Goal: Navigation & Orientation: Understand site structure

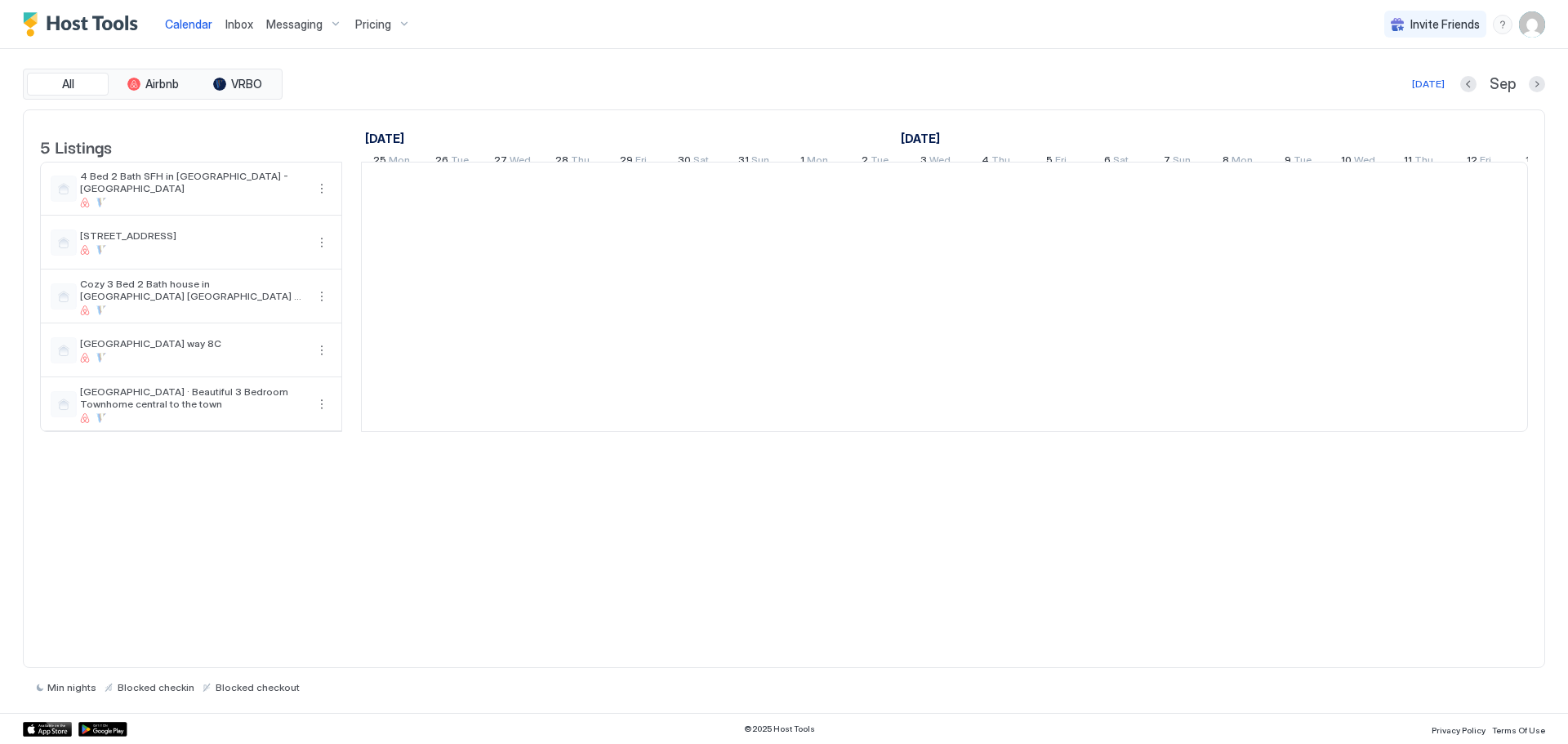
scroll to position [0, 907]
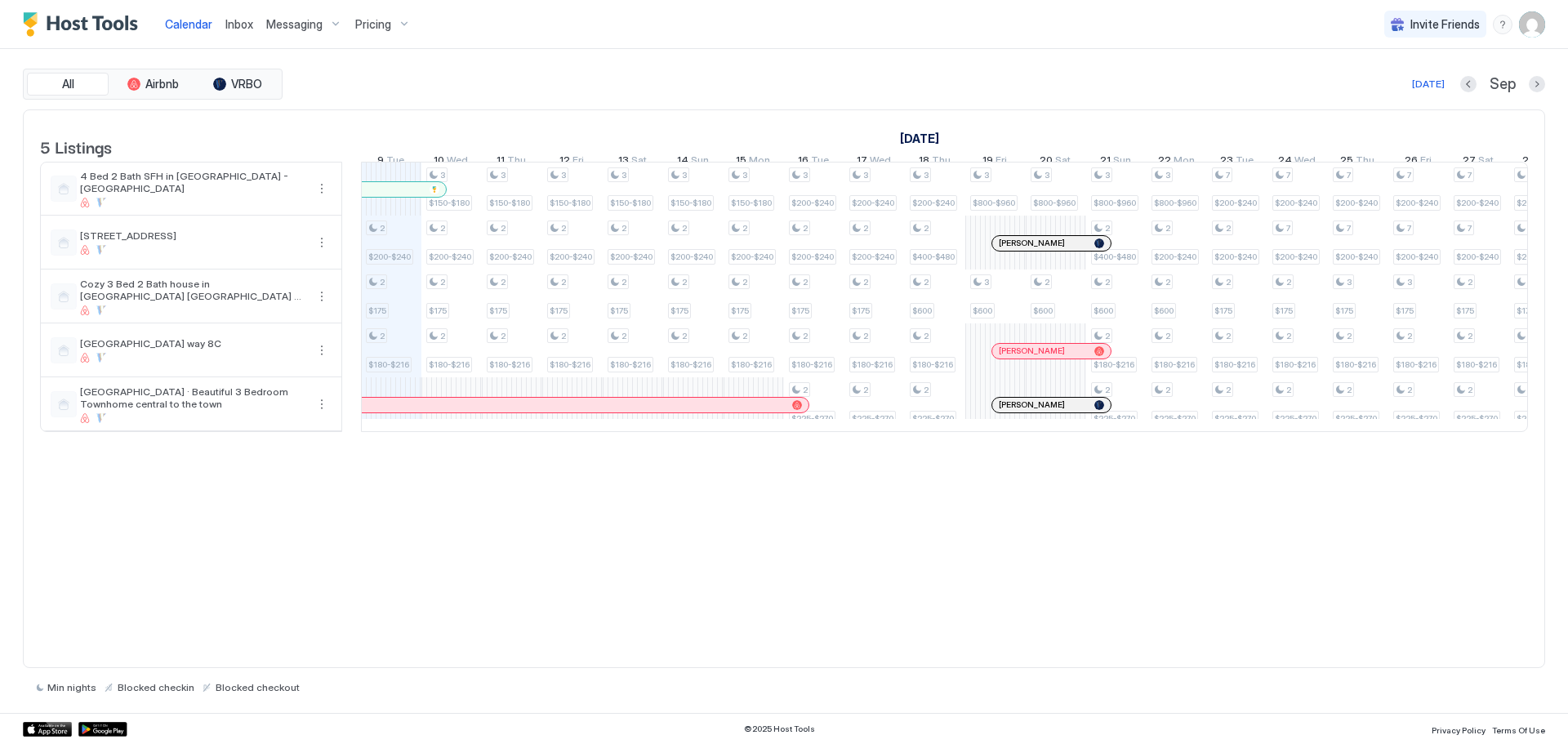
click at [1004, 250] on div at bounding box center [1005, 244] width 13 height 13
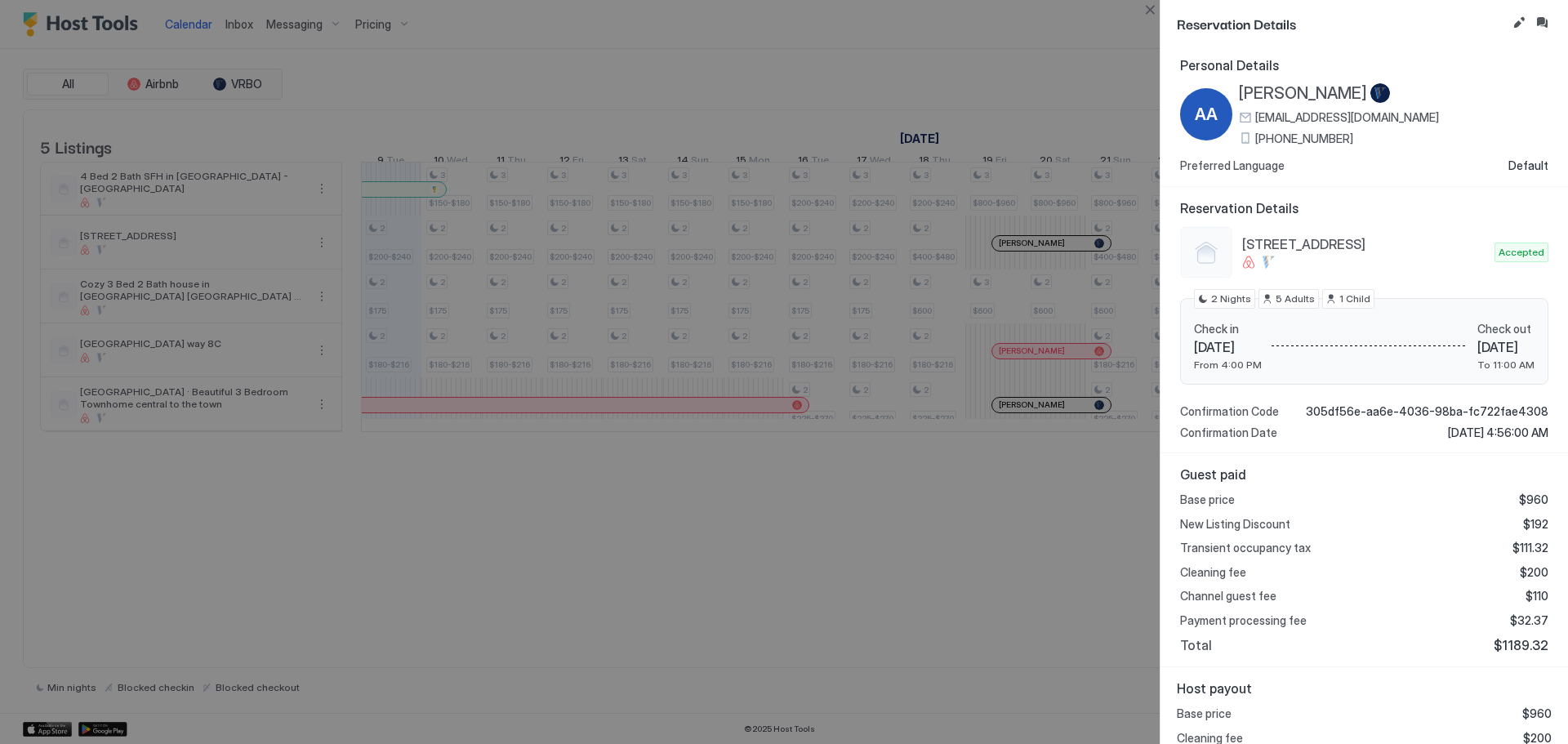
scroll to position [0, 0]
click at [1150, 4] on button "Close" at bounding box center [1150, 10] width 19 height 19
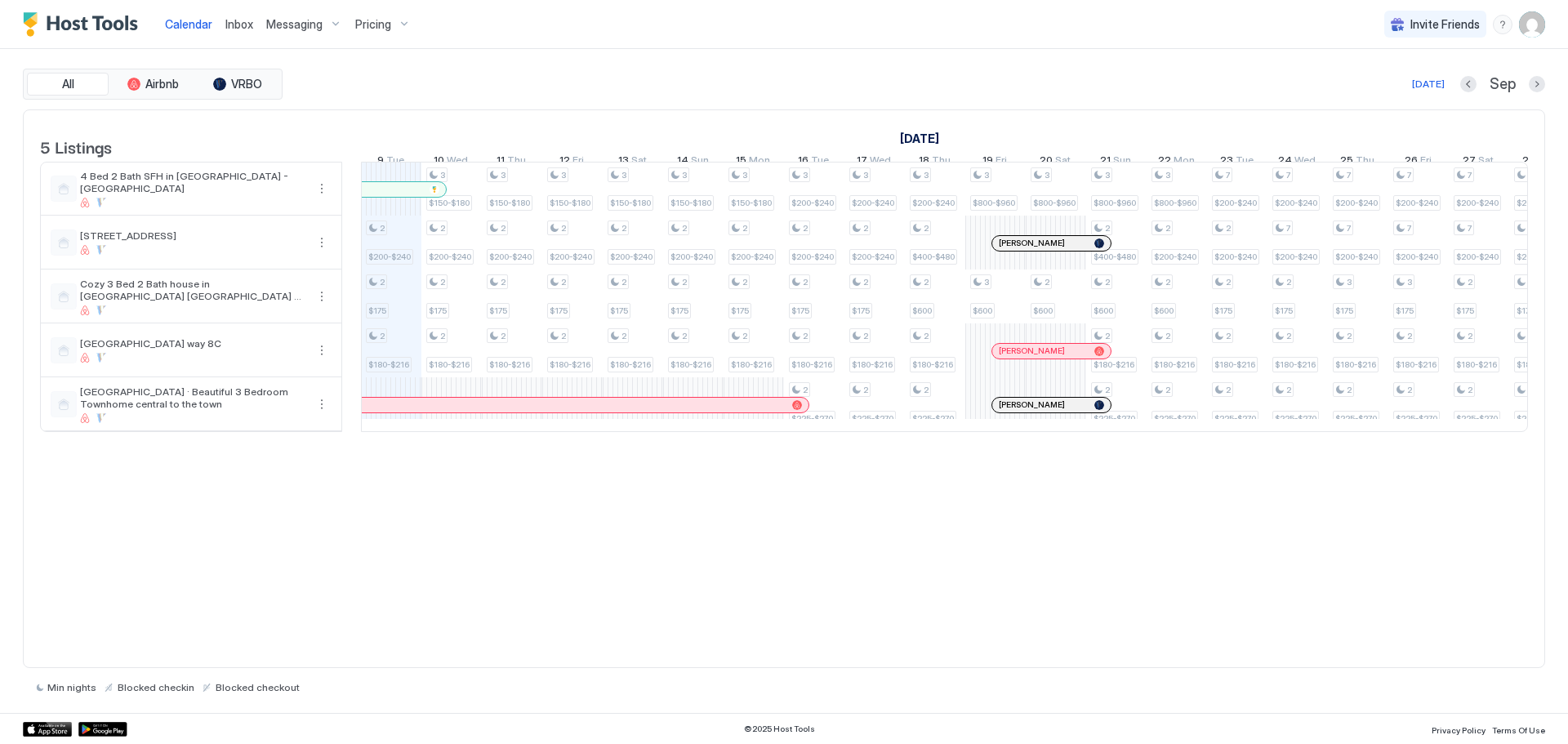
click at [1017, 358] on div at bounding box center [1017, 352] width 13 height 13
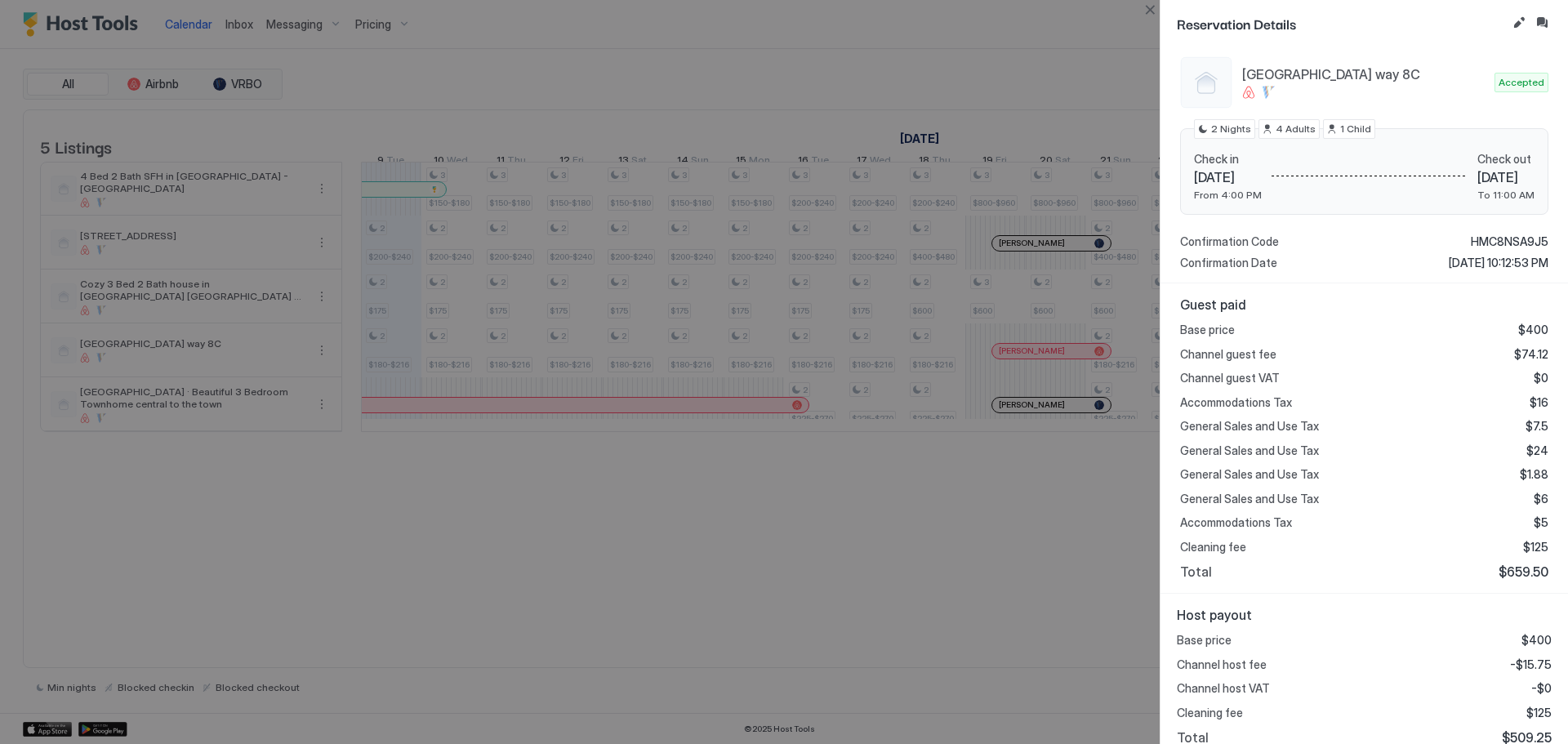
scroll to position [178, 0]
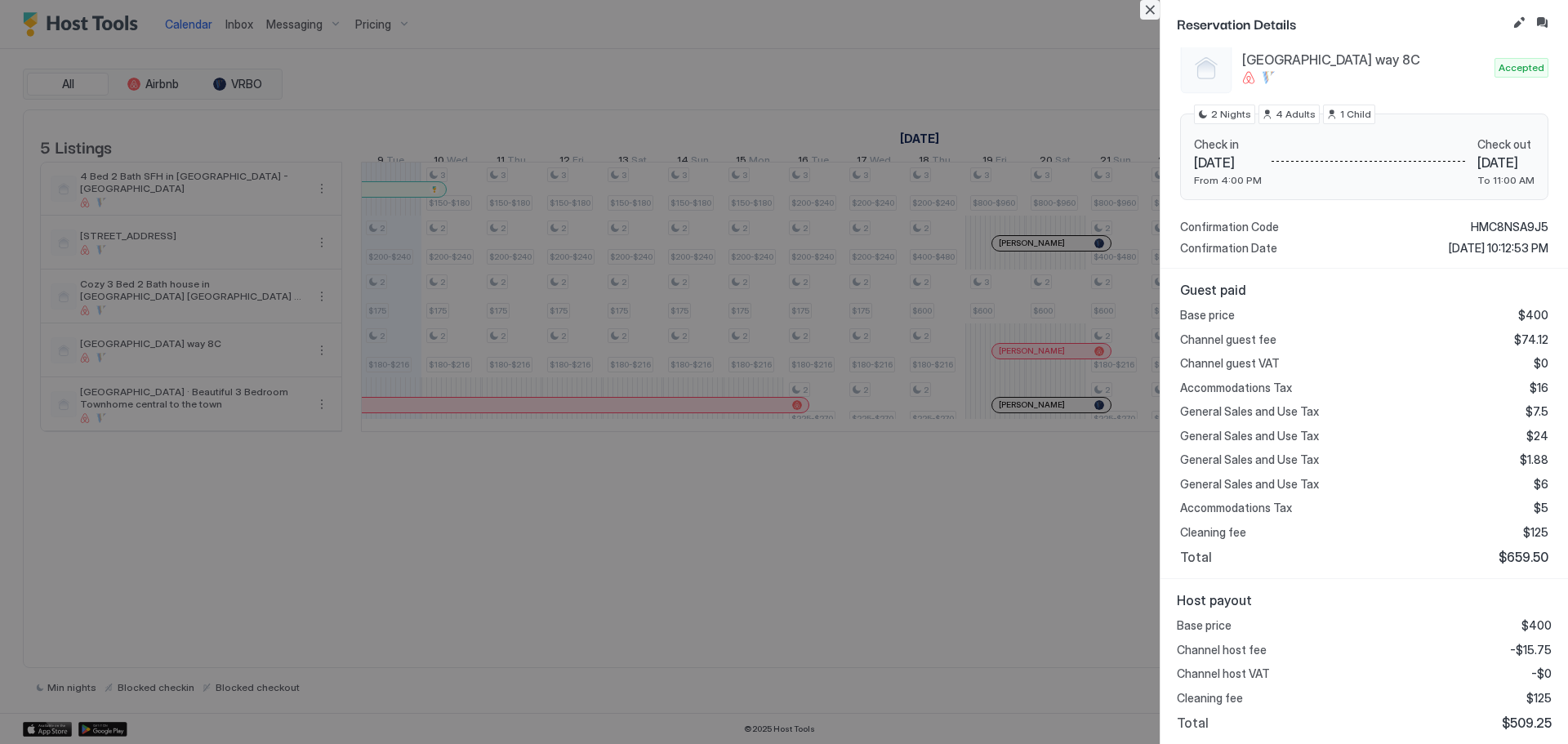
click at [1143, 11] on button "Close" at bounding box center [1150, 10] width 19 height 19
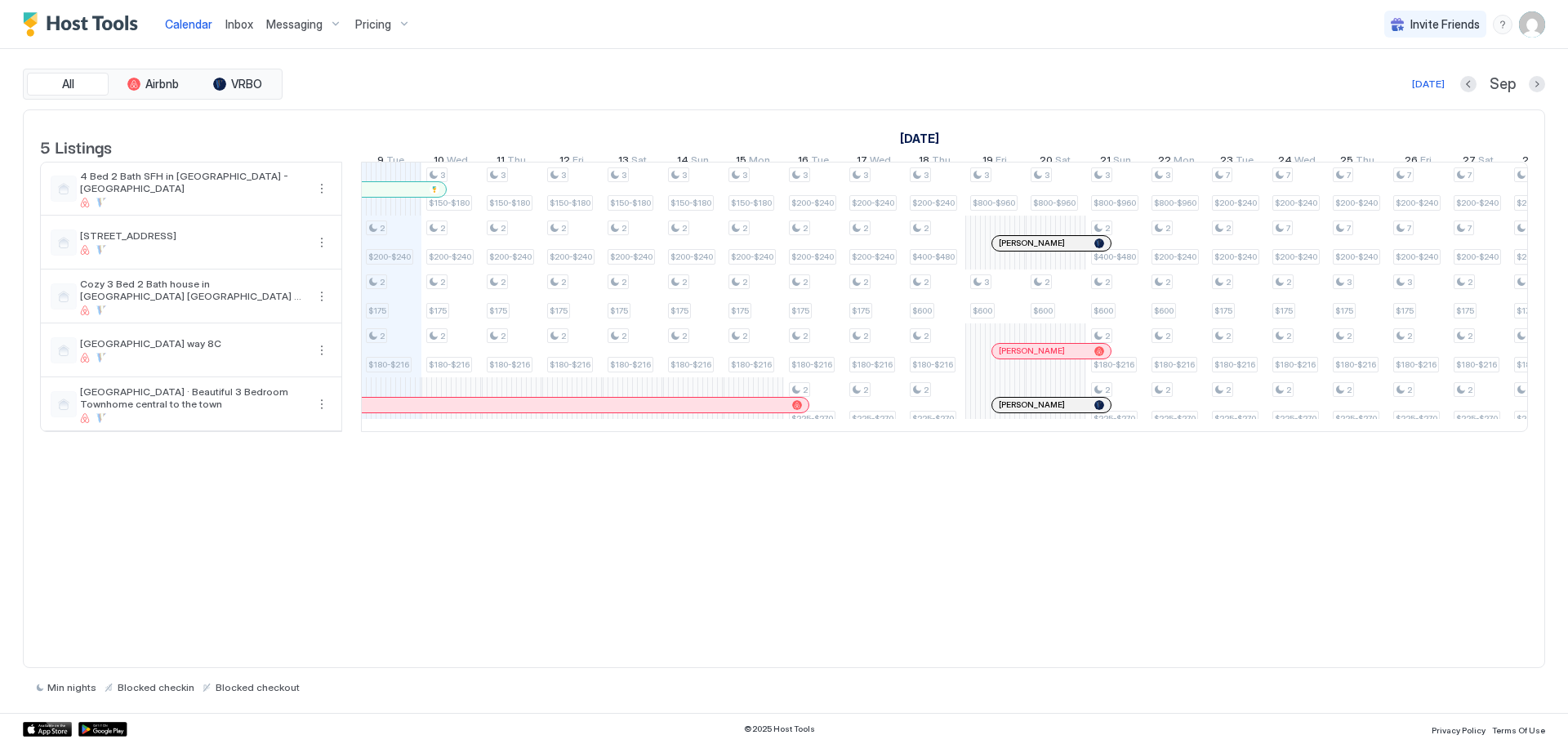
click at [1020, 412] on div at bounding box center [1020, 406] width 13 height 13
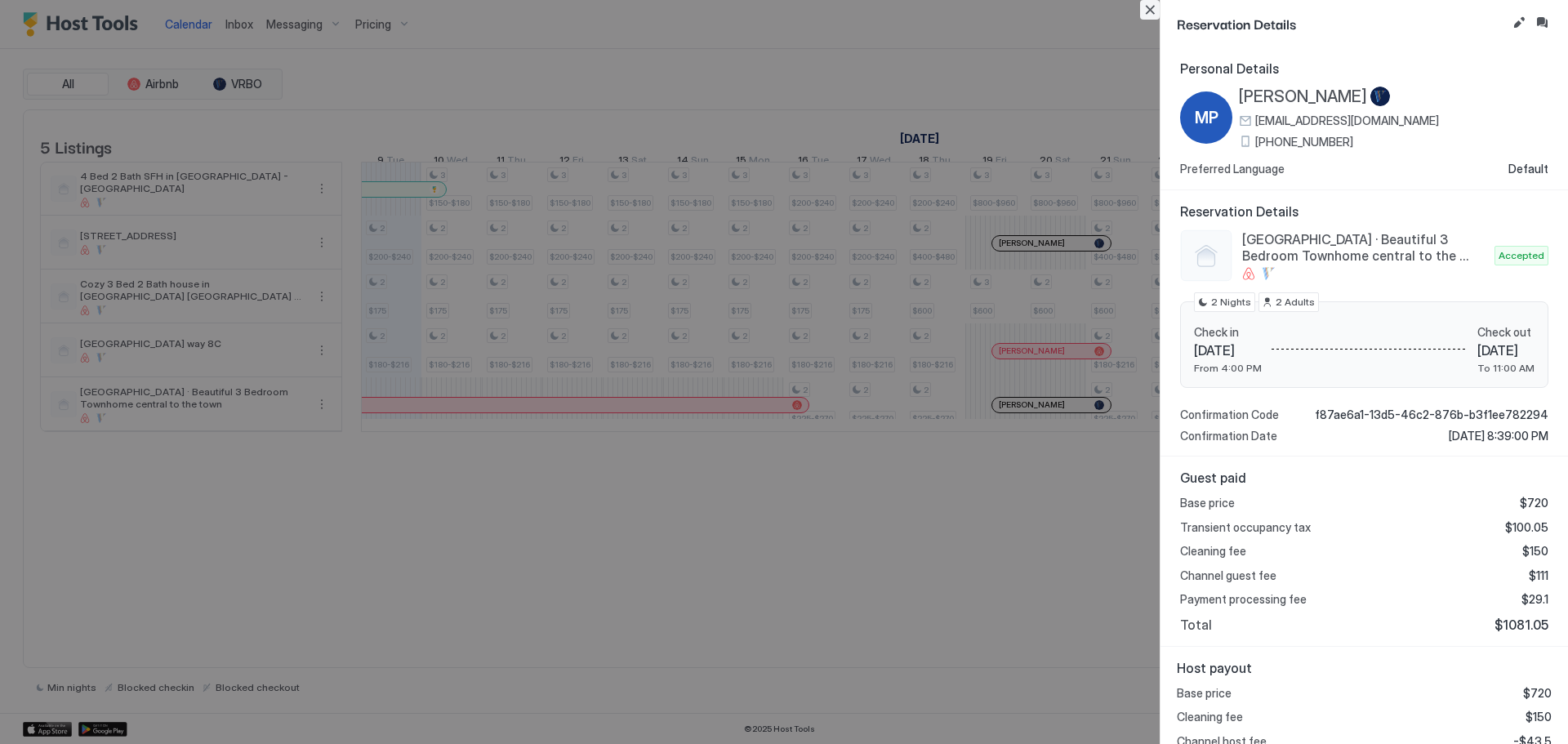
click at [1149, 10] on button "Close" at bounding box center [1150, 10] width 19 height 19
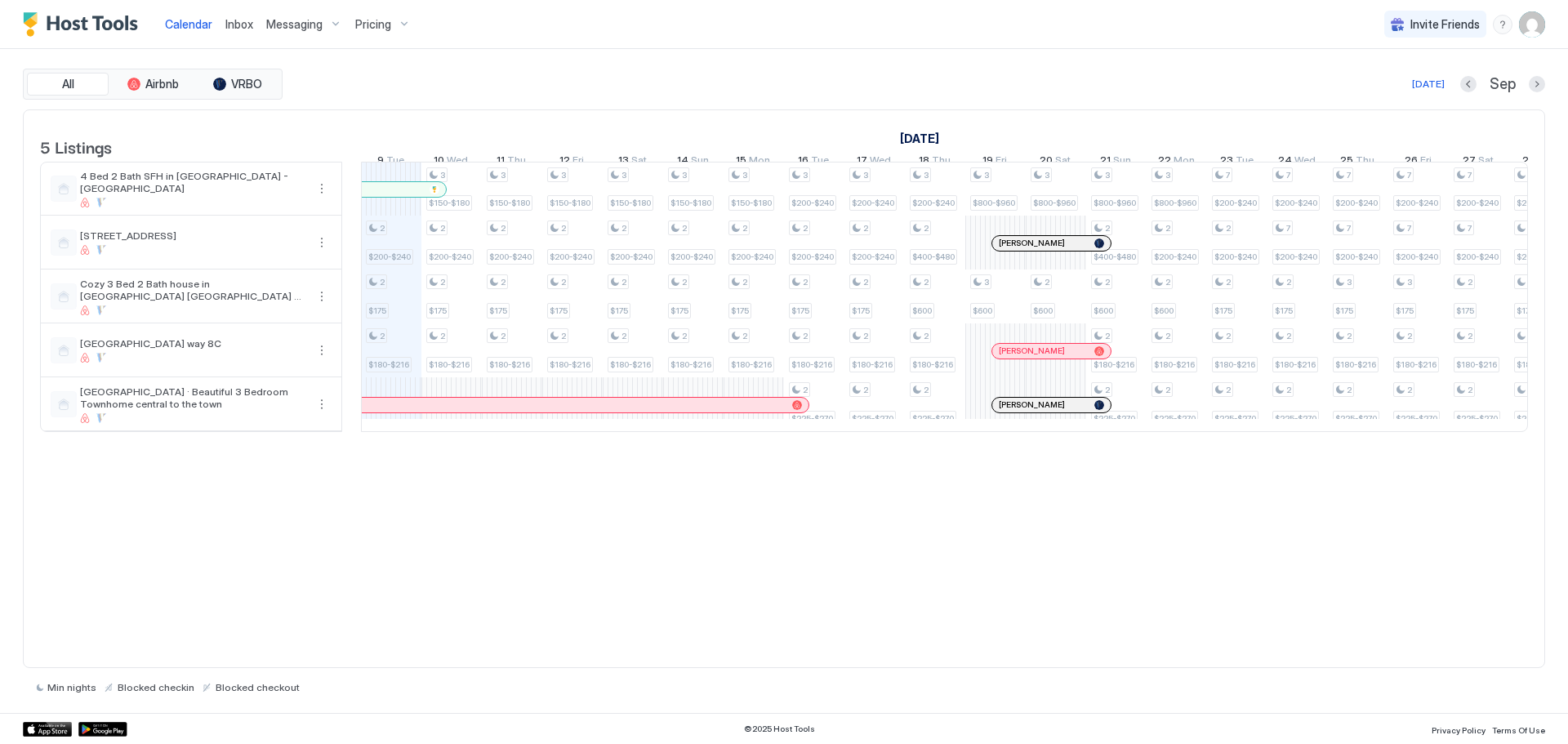
click at [1048, 250] on div at bounding box center [1049, 244] width 13 height 13
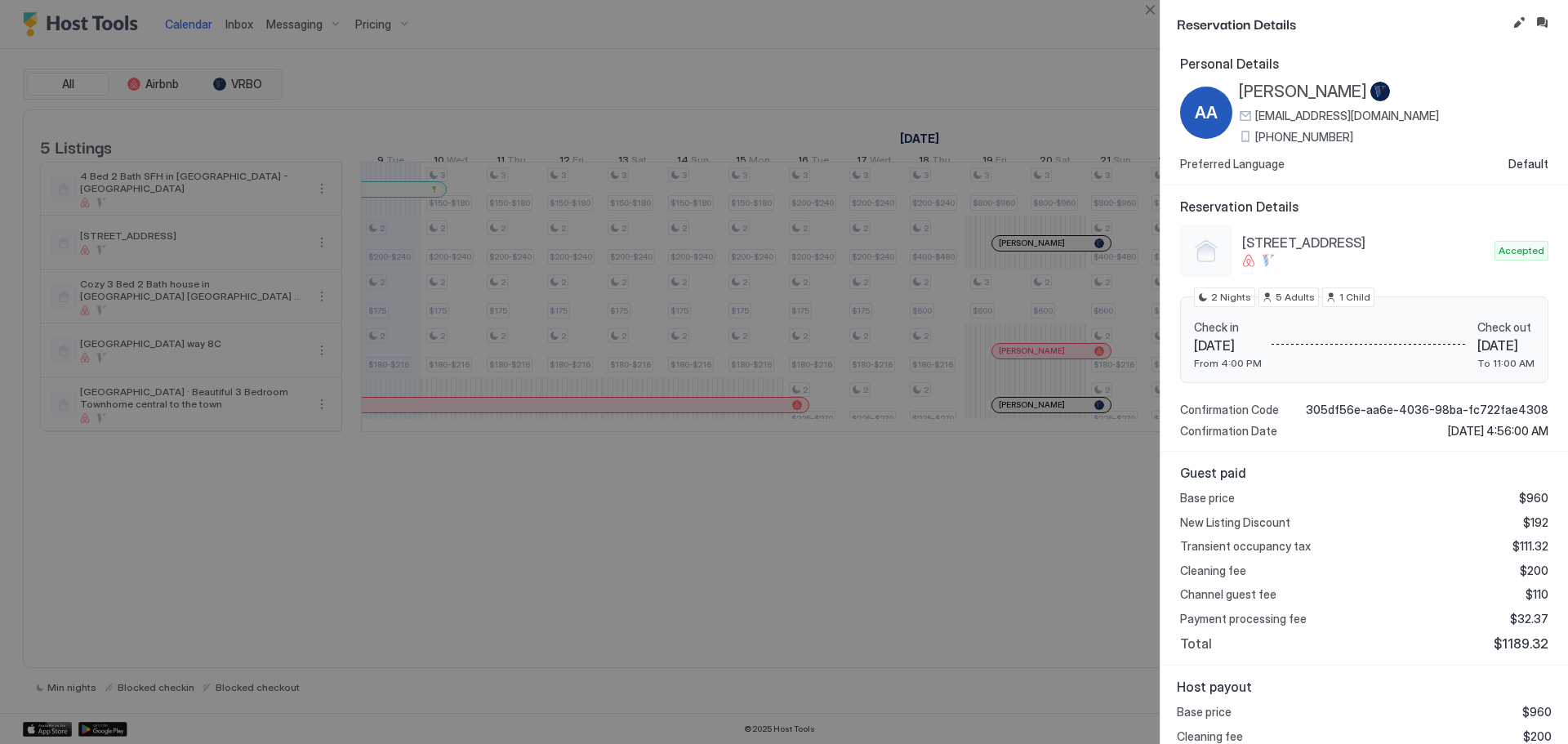
scroll to position [0, 0]
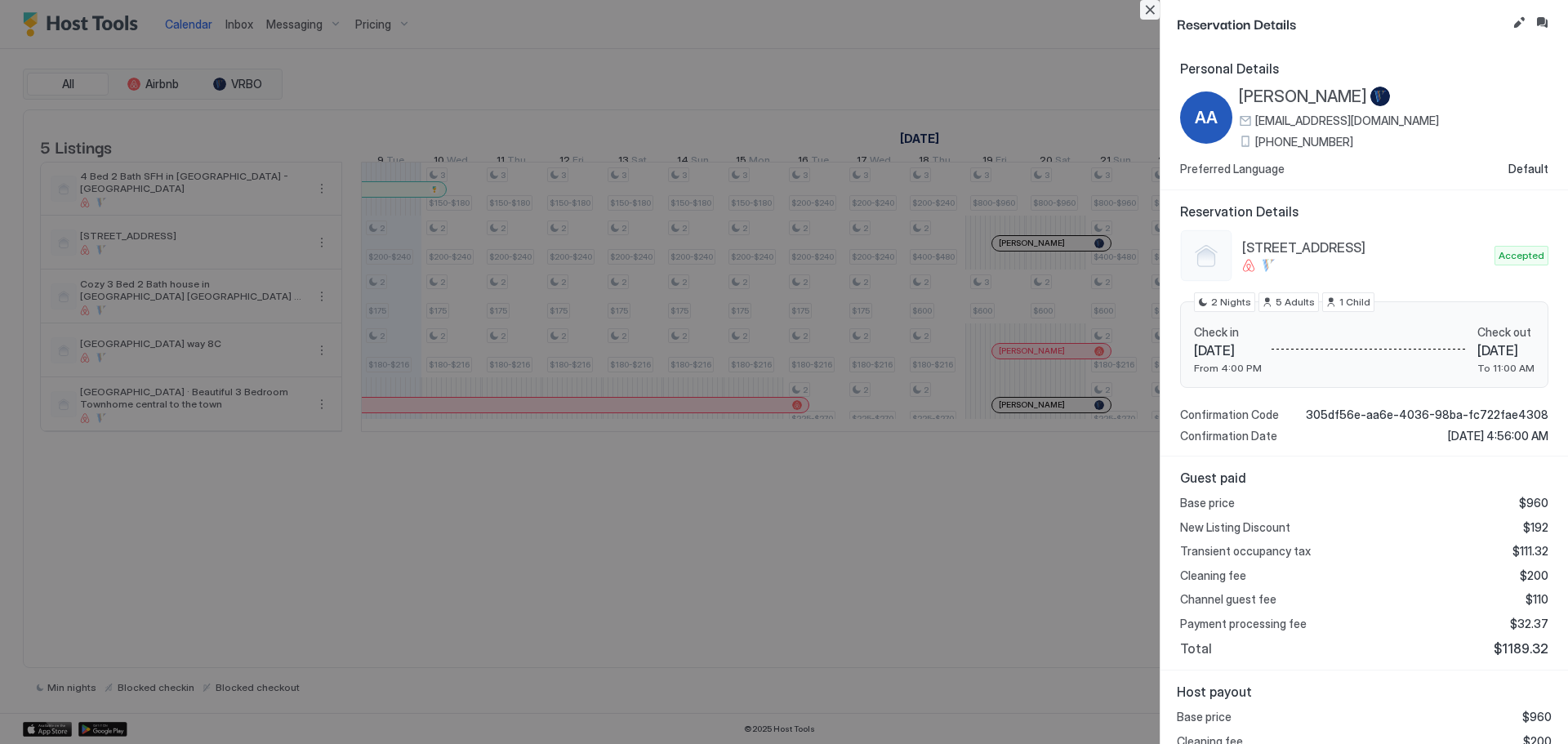
click at [1142, 8] on button "Close" at bounding box center [1150, 10] width 19 height 19
